Goal: Task Accomplishment & Management: Use online tool/utility

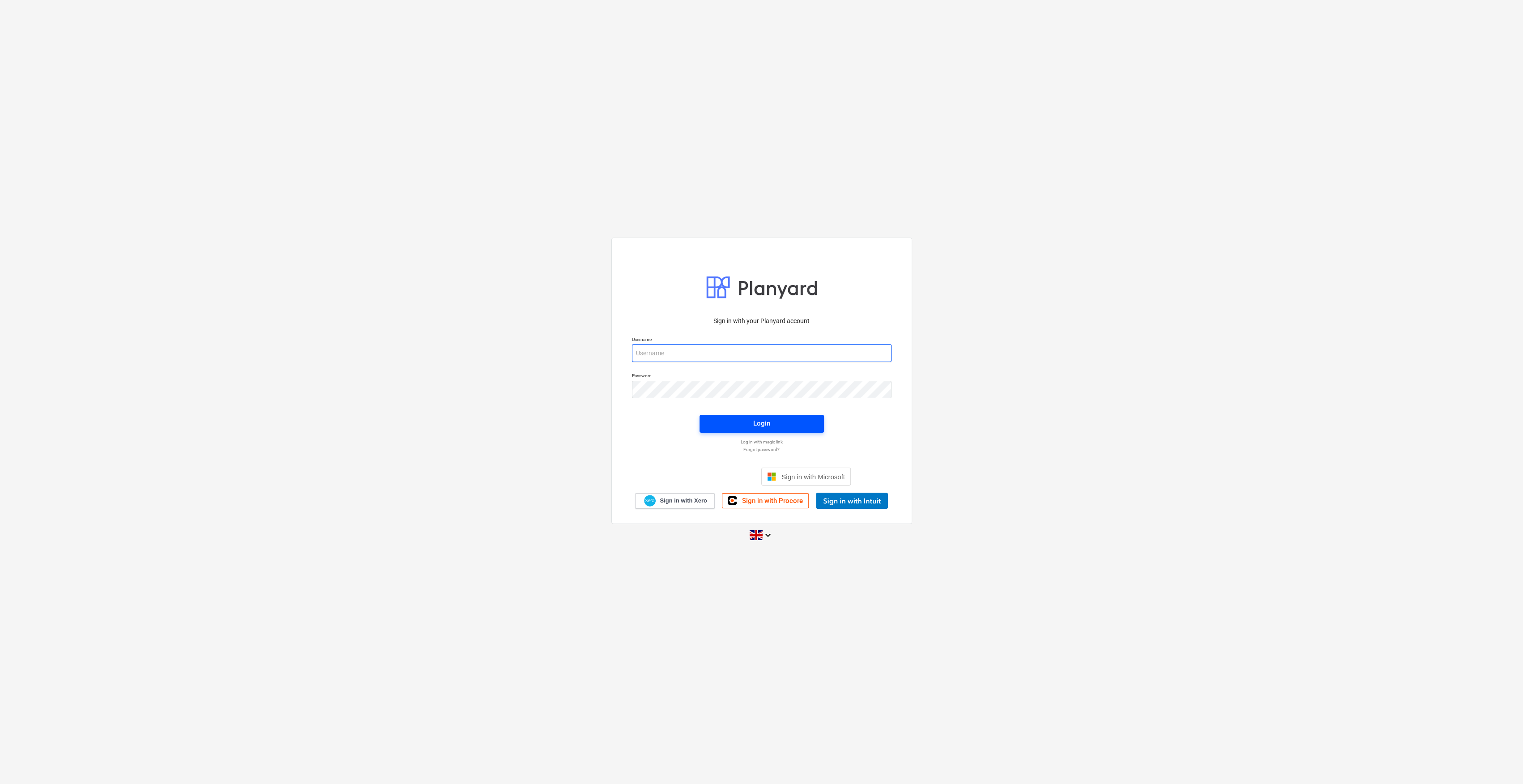
type input "[EMAIL_ADDRESS][DOMAIN_NAME]"
click at [756, 423] on div "Login" at bounding box center [761, 423] width 17 height 12
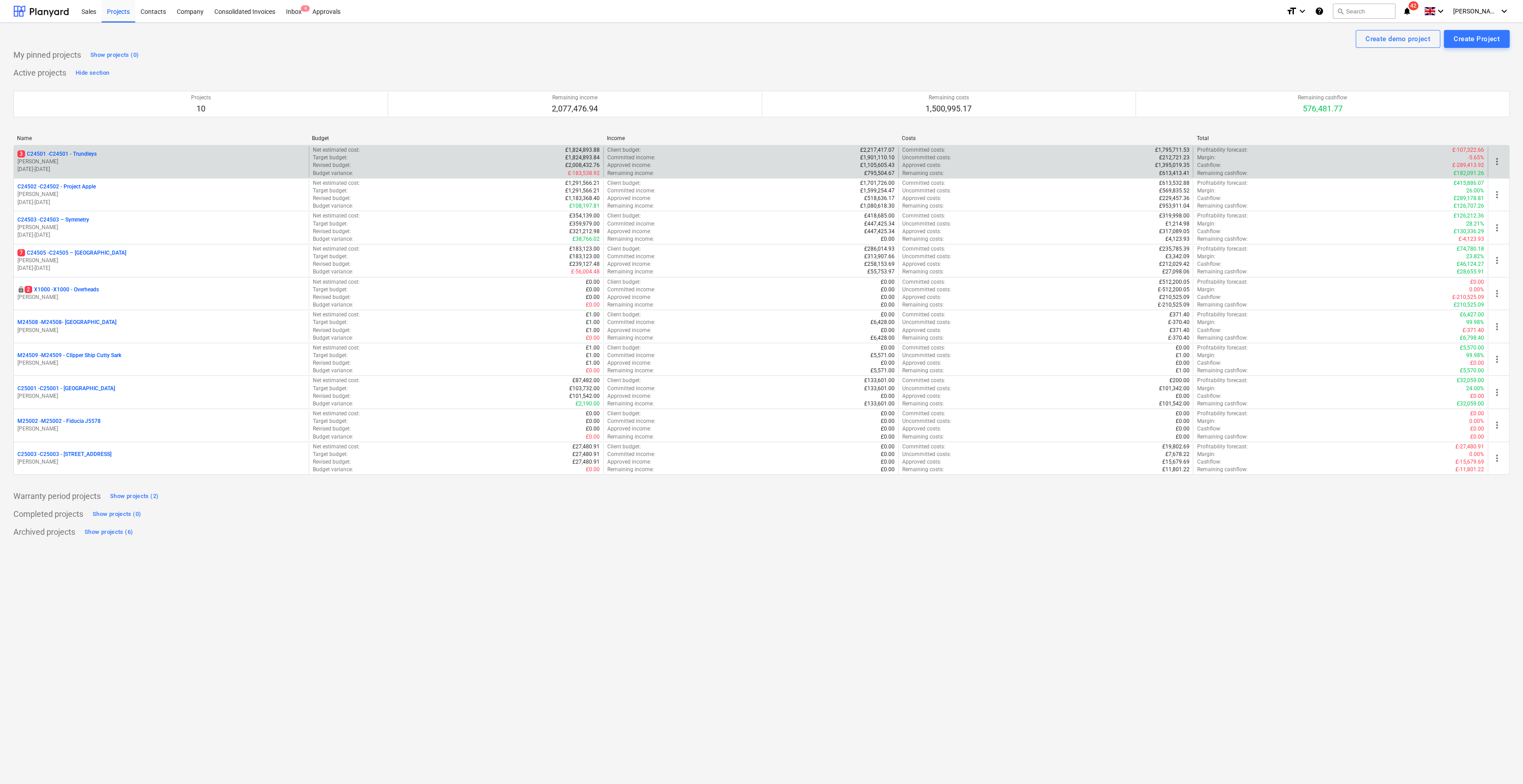
click at [469, 151] on div "Net estimated cost : £1,824,893.88" at bounding box center [456, 150] width 287 height 7
click at [61, 168] on p "[DATE] - [DATE]" at bounding box center [161, 169] width 288 height 7
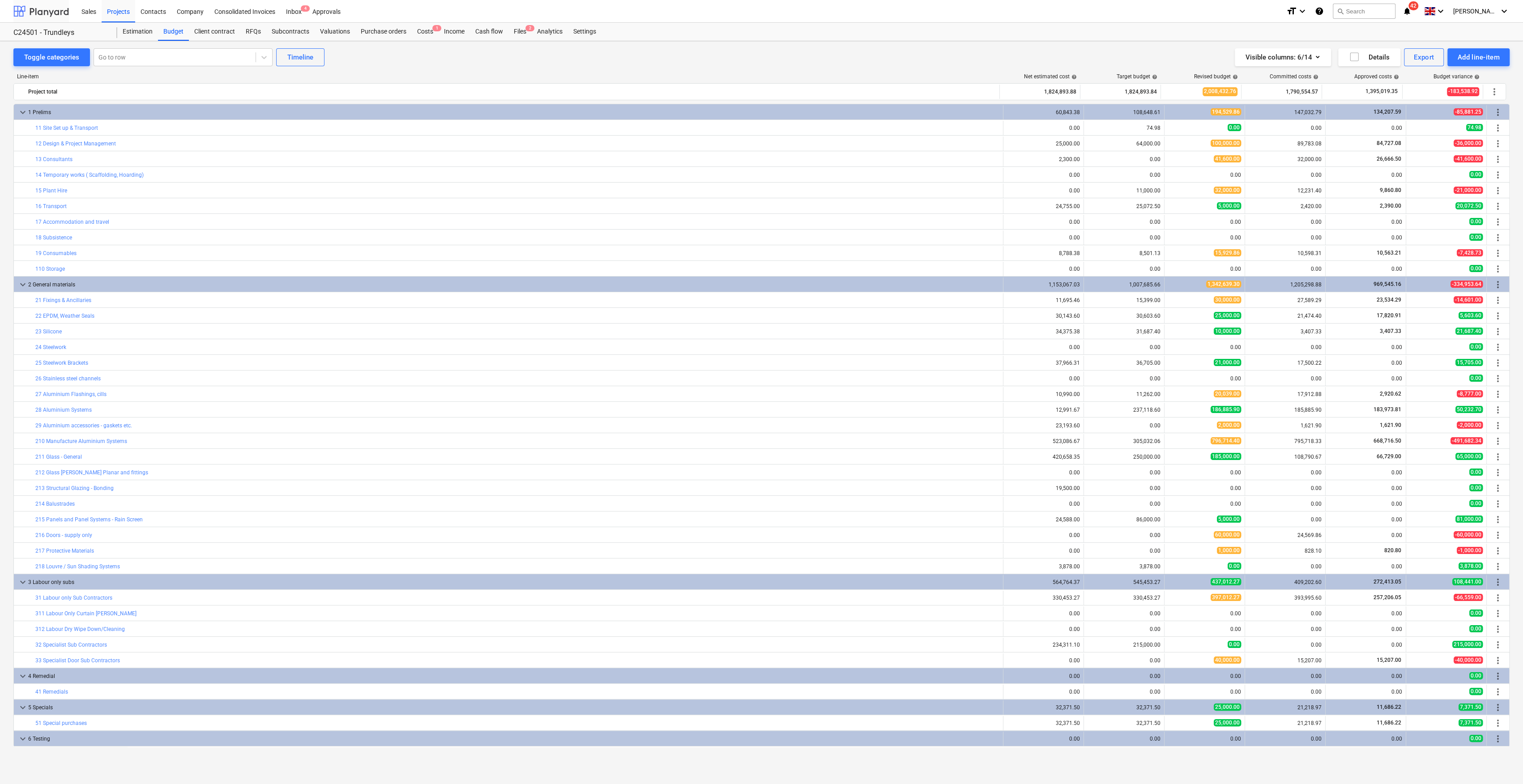
click at [52, 14] on div at bounding box center [42, 11] width 56 height 22
